Goal: Navigation & Orientation: Find specific page/section

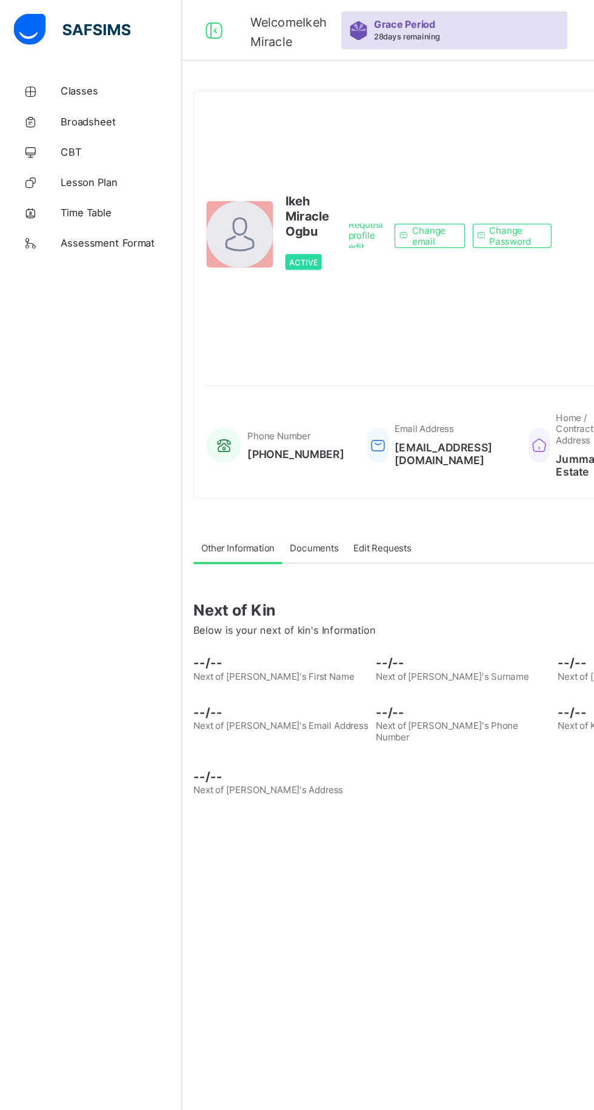
click at [78, 72] on span "Classes" at bounding box center [96, 73] width 97 height 10
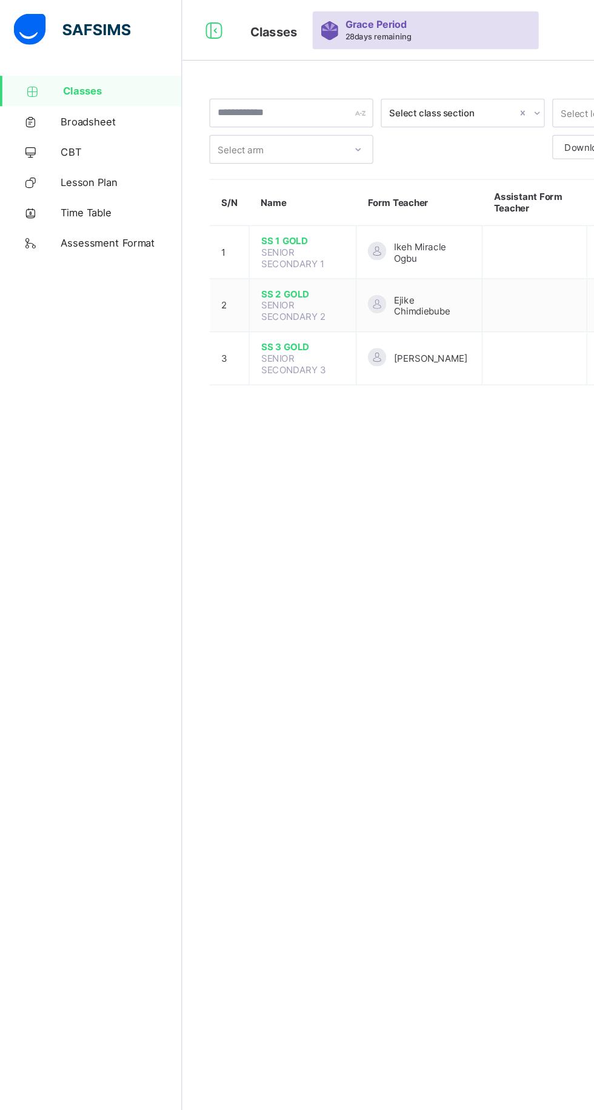
click at [366, 193] on div "Ikeh Miracle Ogbu" at bounding box center [335, 202] width 82 height 18
click at [411, 199] on td at bounding box center [426, 202] width 83 height 42
click at [236, 191] on span "SS 1 GOLD" at bounding box center [241, 192] width 67 height 9
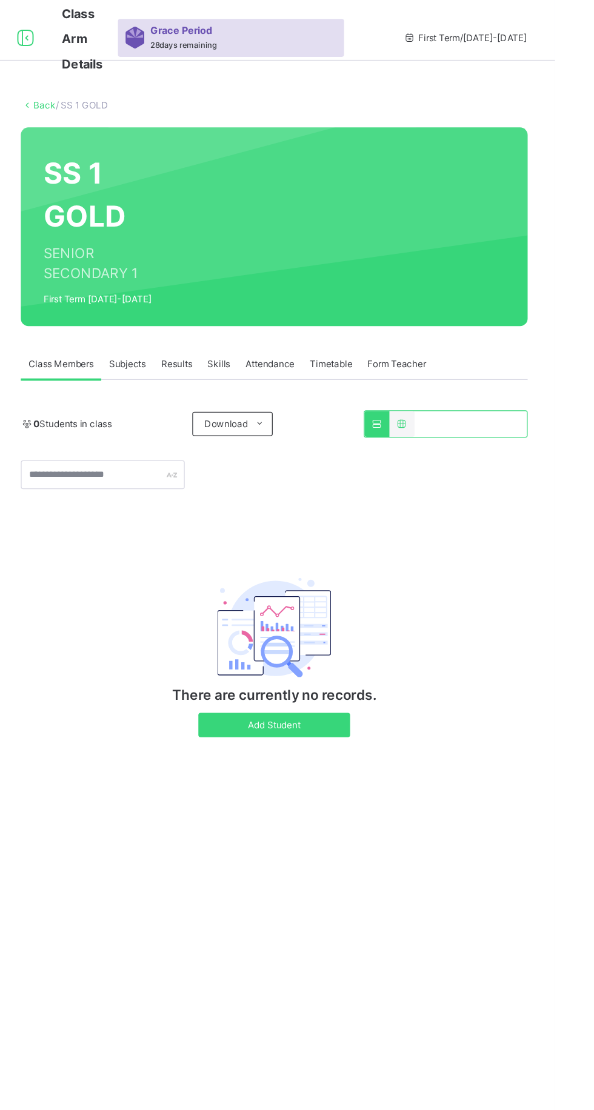
click at [415, 575] on span "Add Student" at bounding box center [369, 579] width 103 height 11
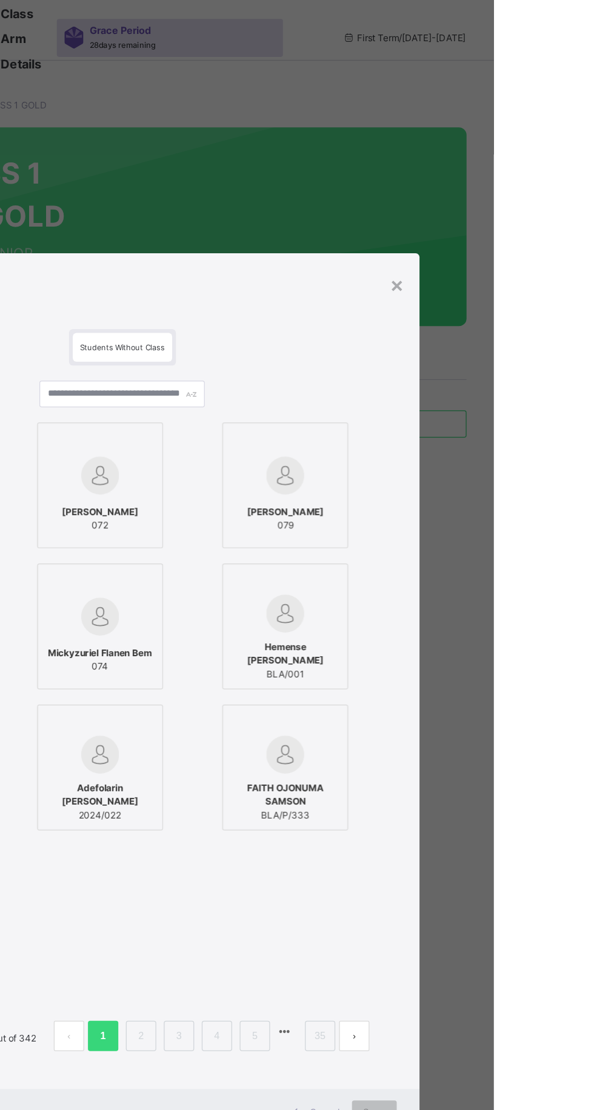
click at [522, 240] on div "×" at bounding box center [517, 226] width 12 height 25
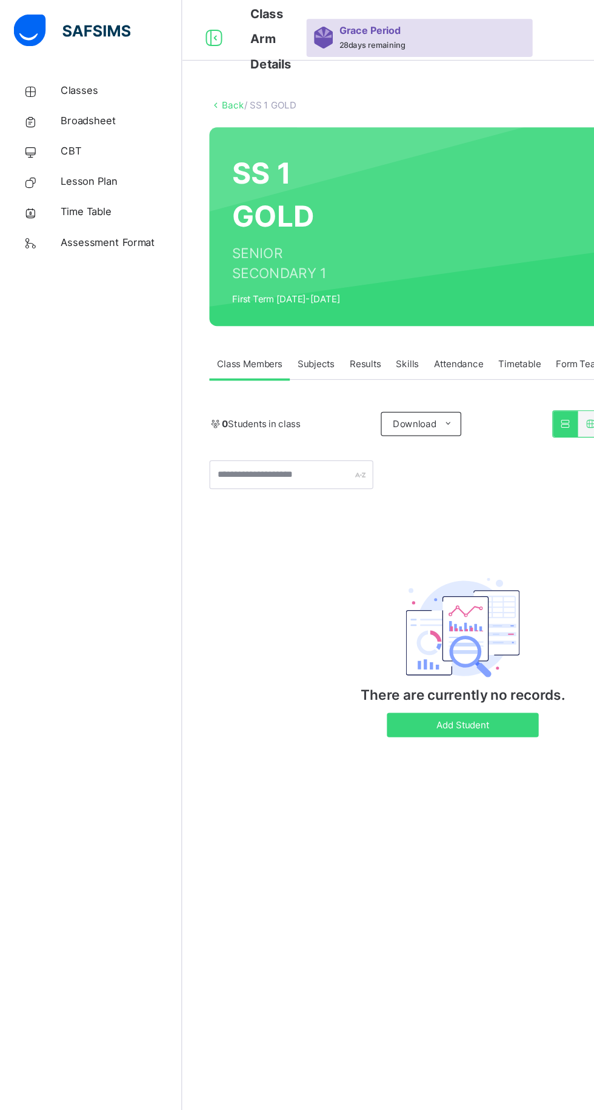
click at [265, 296] on span "Subjects" at bounding box center [252, 290] width 30 height 11
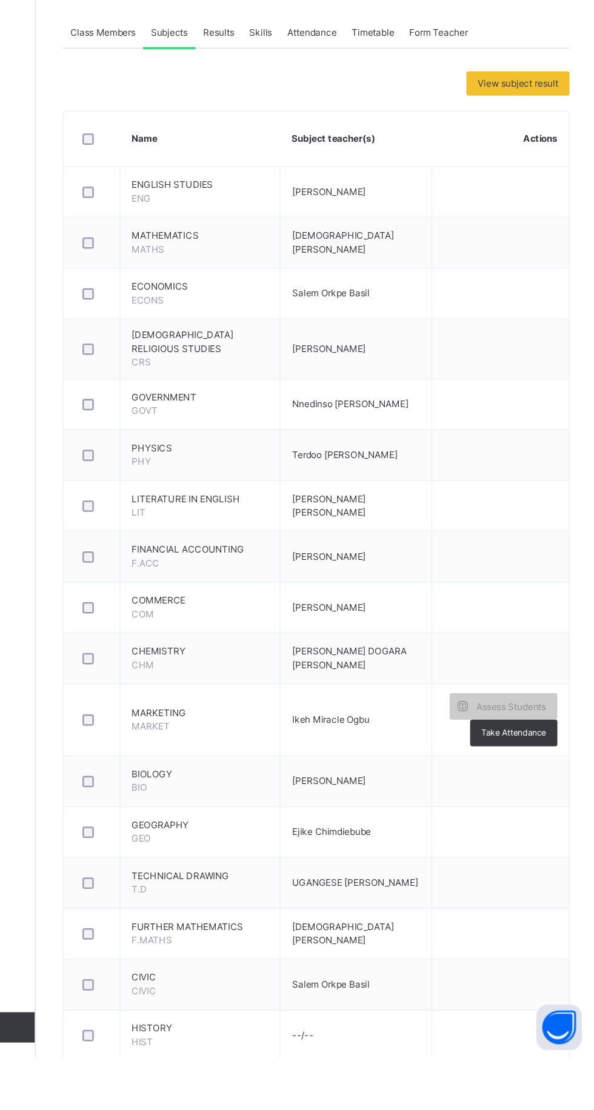
click at [288, 280] on div "Results" at bounding box center [291, 291] width 37 height 24
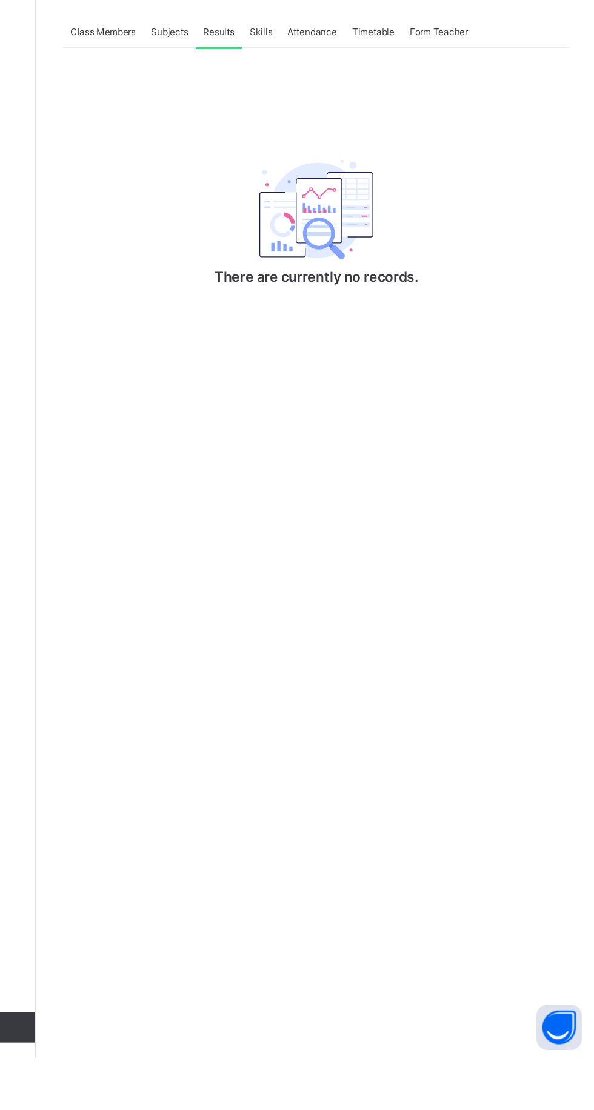
click at [325, 288] on span "Skills" at bounding box center [325, 290] width 18 height 11
click at [376, 288] on span "Attendance" at bounding box center [365, 290] width 39 height 11
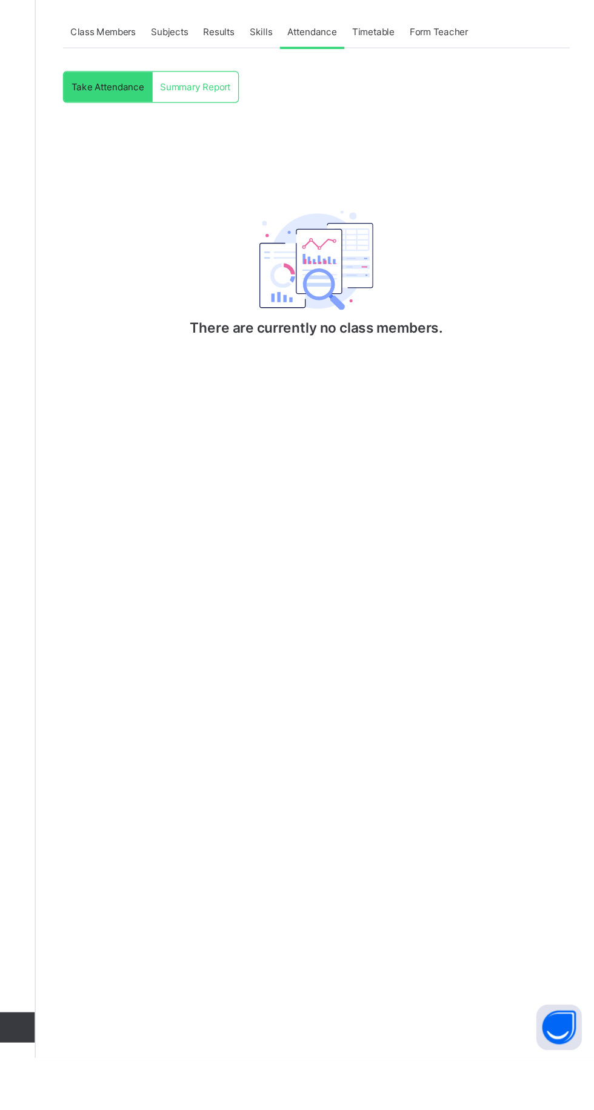
click at [178, 322] on div "Take Attendance" at bounding box center [203, 334] width 71 height 24
click at [403, 279] on div "Timetable" at bounding box center [415, 291] width 46 height 24
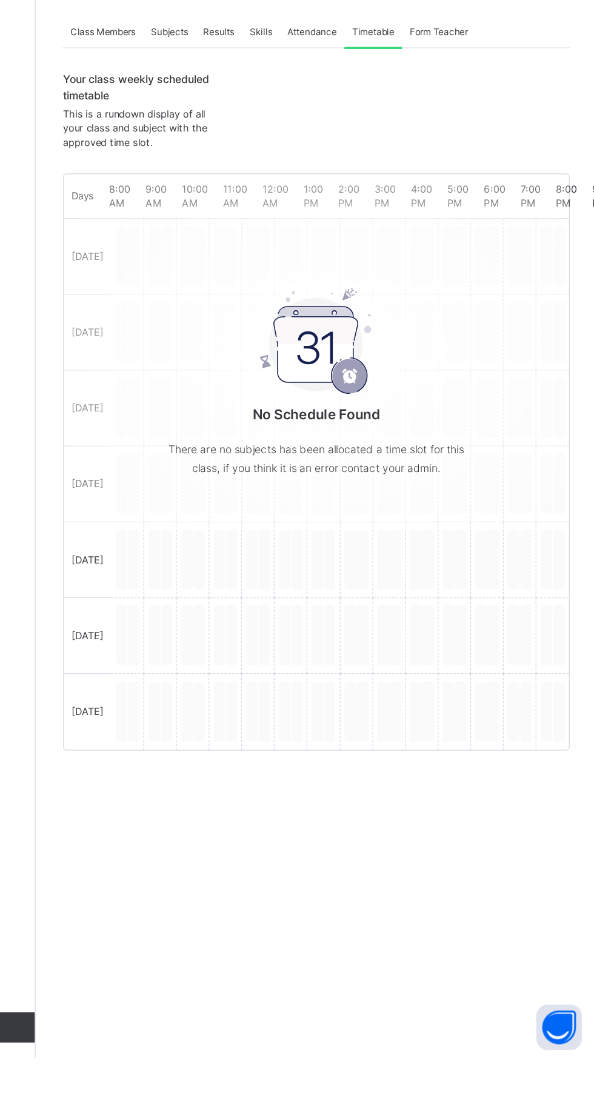
click at [485, 286] on span "Form Teacher" at bounding box center [467, 290] width 47 height 11
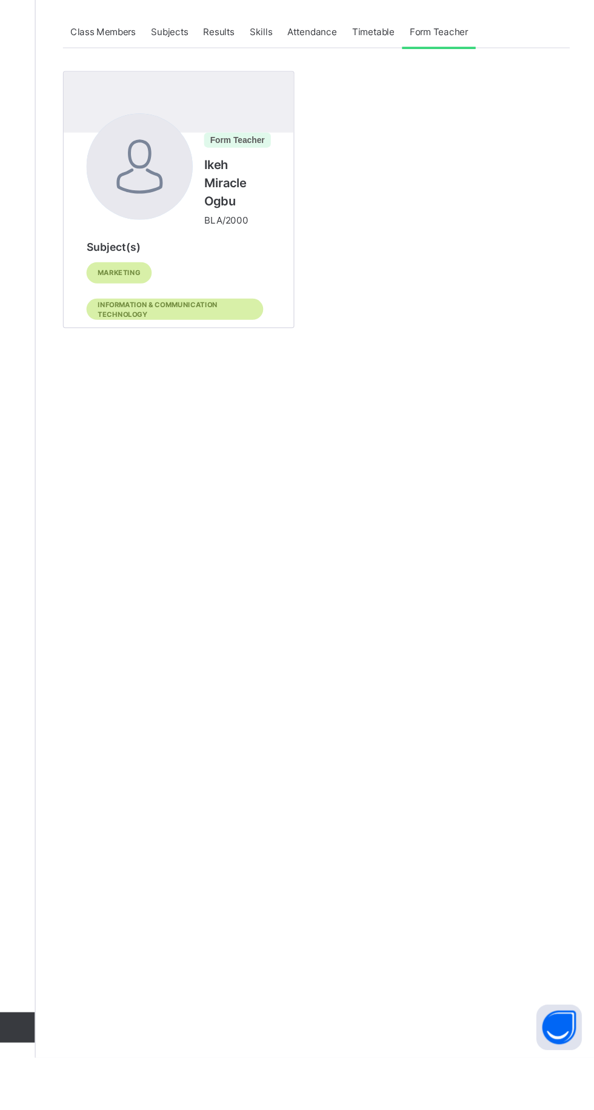
click at [256, 383] on div at bounding box center [228, 398] width 85 height 85
click at [180, 291] on span "Class Members" at bounding box center [199, 290] width 52 height 11
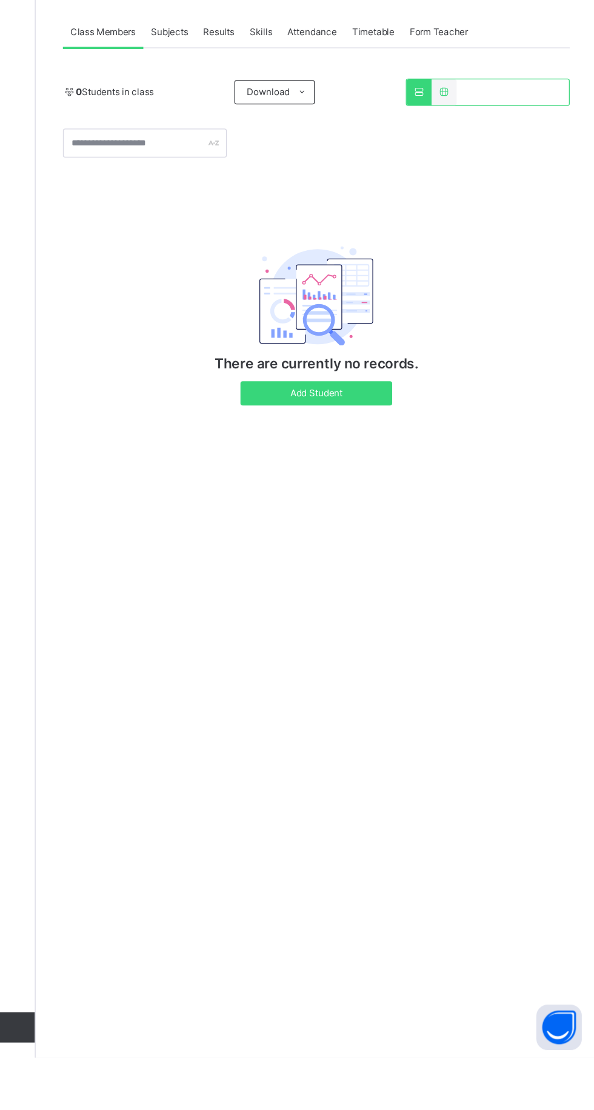
click at [249, 282] on div "Subjects" at bounding box center [252, 291] width 42 height 24
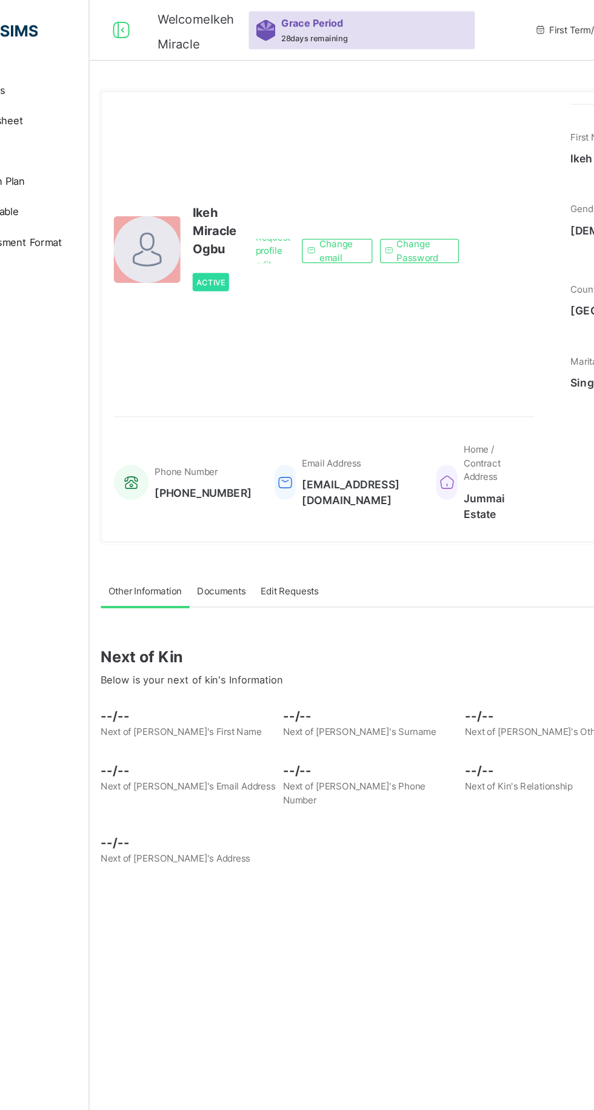
click at [203, 214] on div at bounding box center [191, 199] width 53 height 53
click at [256, 400] on span "[PHONE_NUMBER]" at bounding box center [236, 393] width 78 height 13
click at [439, 306] on div "Request profile edit Change email Change Password" at bounding box center [357, 200] width 177 height 235
click at [257, 478] on span "Documents" at bounding box center [250, 472] width 39 height 11
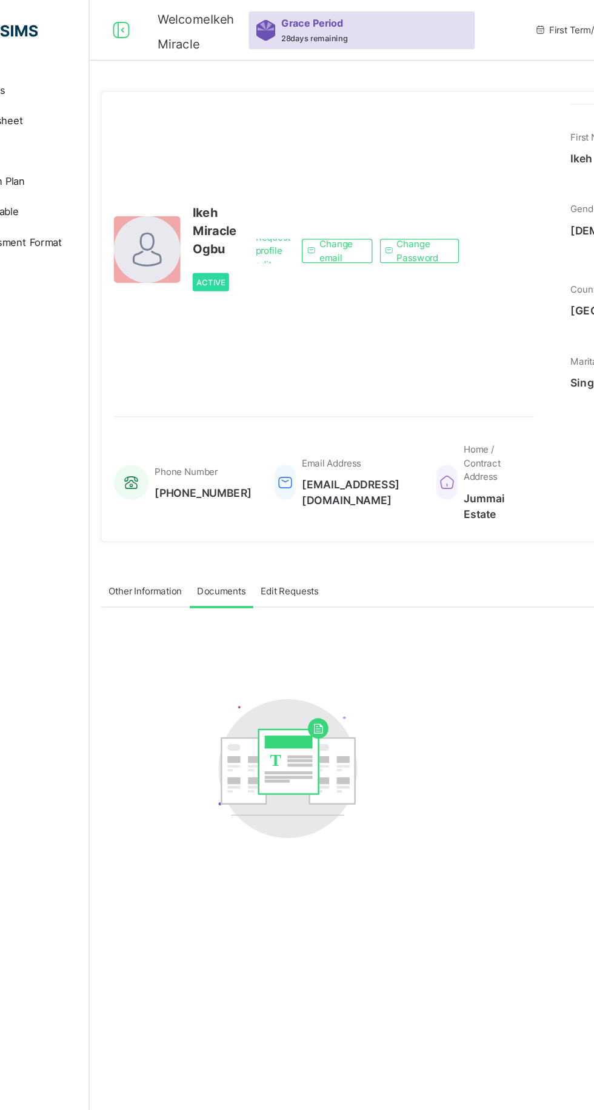
click at [318, 478] on span "Edit Requests" at bounding box center [305, 472] width 46 height 11
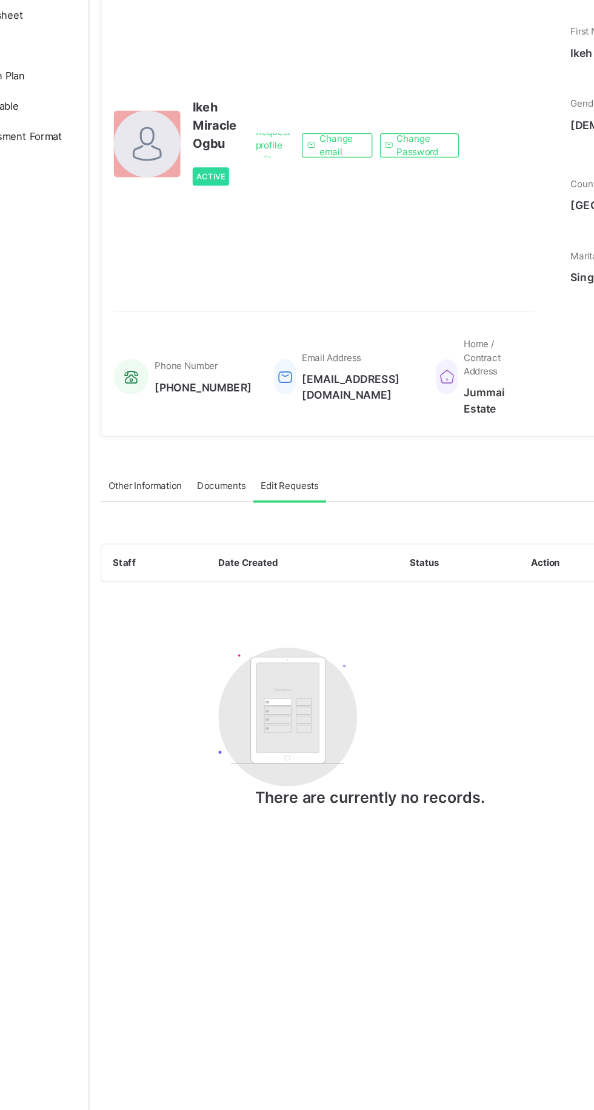
click at [512, 545] on th "Action" at bounding box center [536, 534] width 95 height 30
click at [417, 549] on th "Status" at bounding box center [440, 534] width 97 height 30
click at [293, 548] on th "Date Created" at bounding box center [315, 534] width 153 height 30
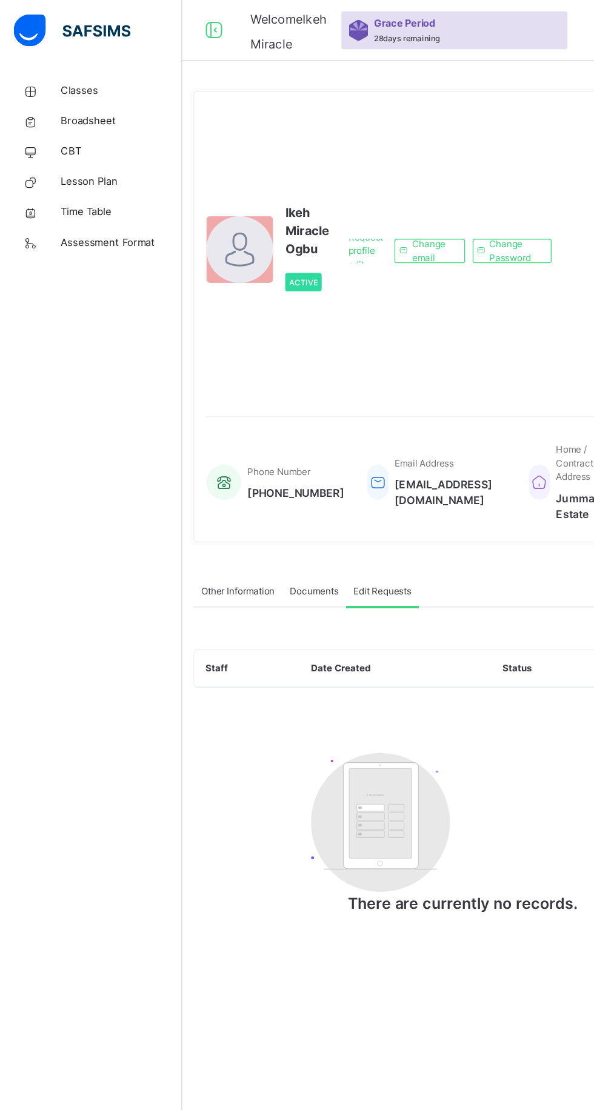
click at [70, 71] on span "Classes" at bounding box center [96, 73] width 97 height 12
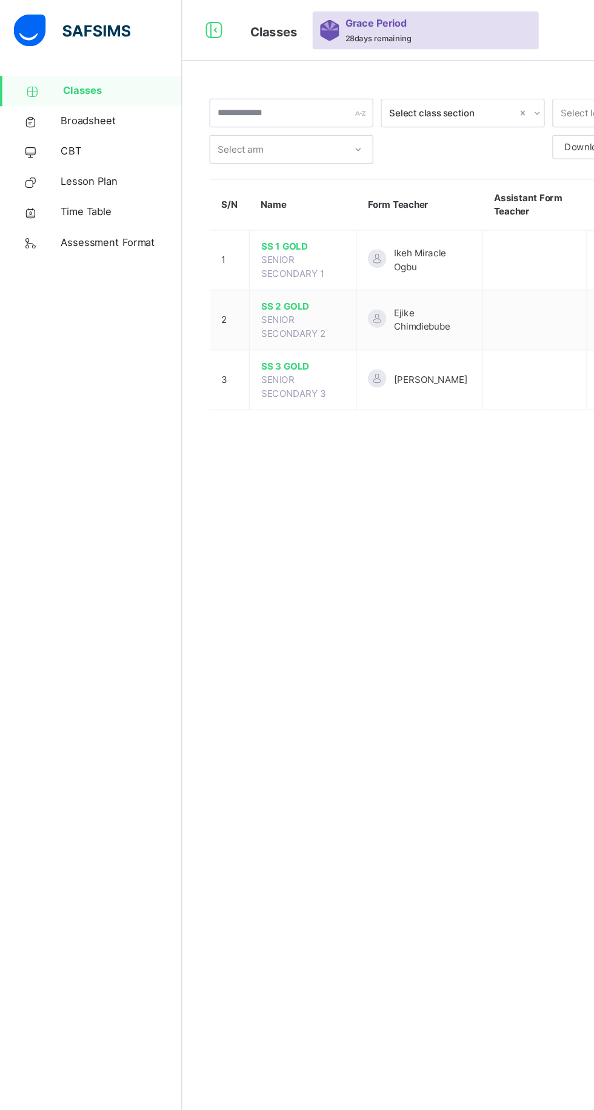
click at [240, 239] on span "SS 2 GOLD" at bounding box center [241, 244] width 67 height 11
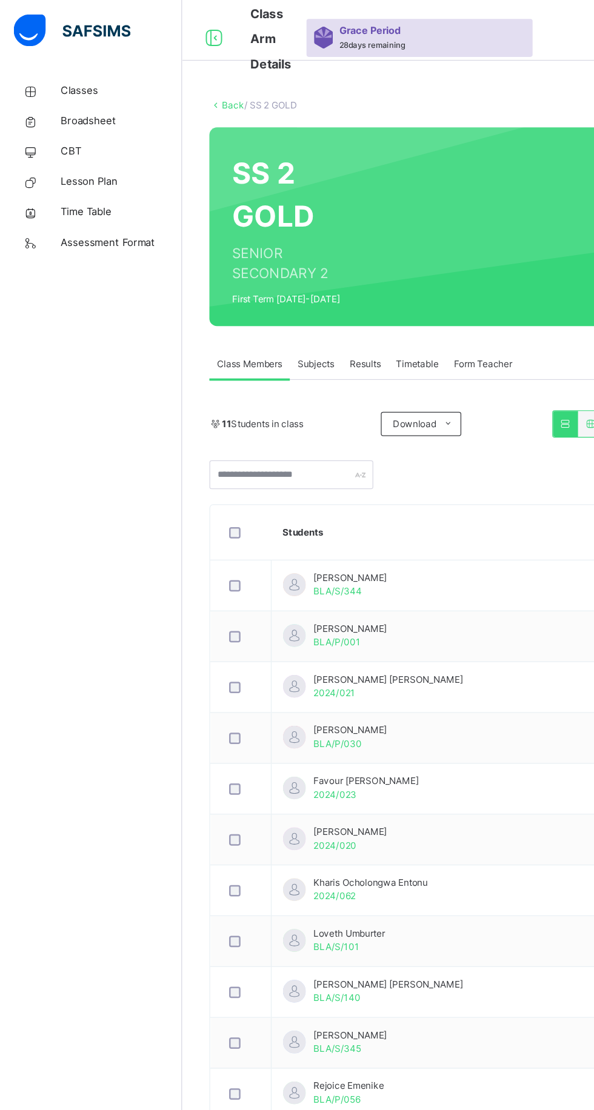
click at [259, 287] on span "Subjects" at bounding box center [252, 290] width 30 height 11
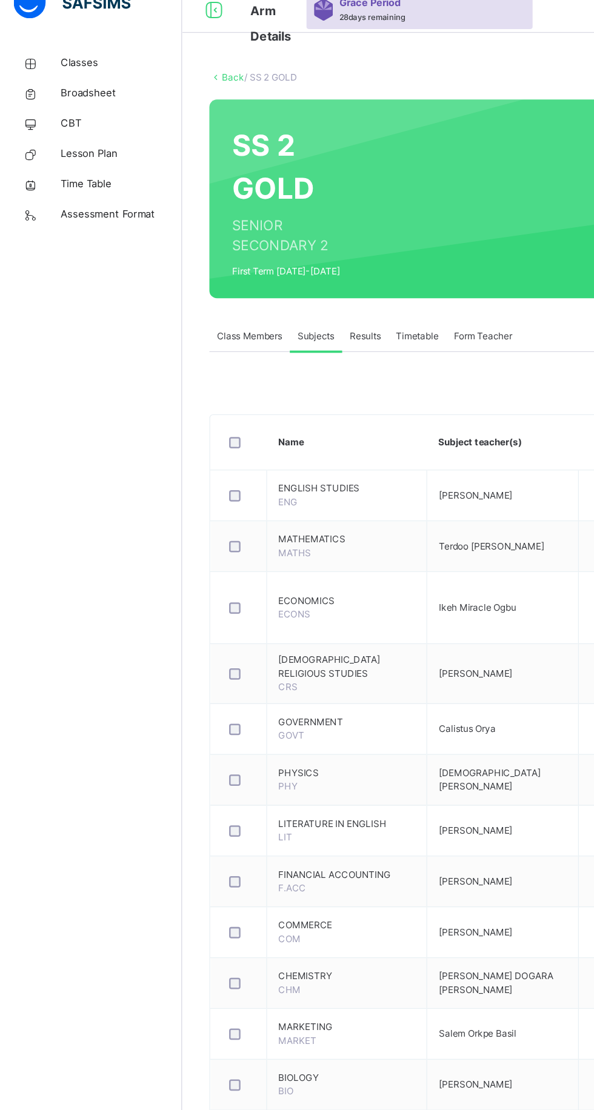
click at [35, 71] on icon at bounding box center [24, 72] width 48 height 9
